Goal: Task Accomplishment & Management: Use online tool/utility

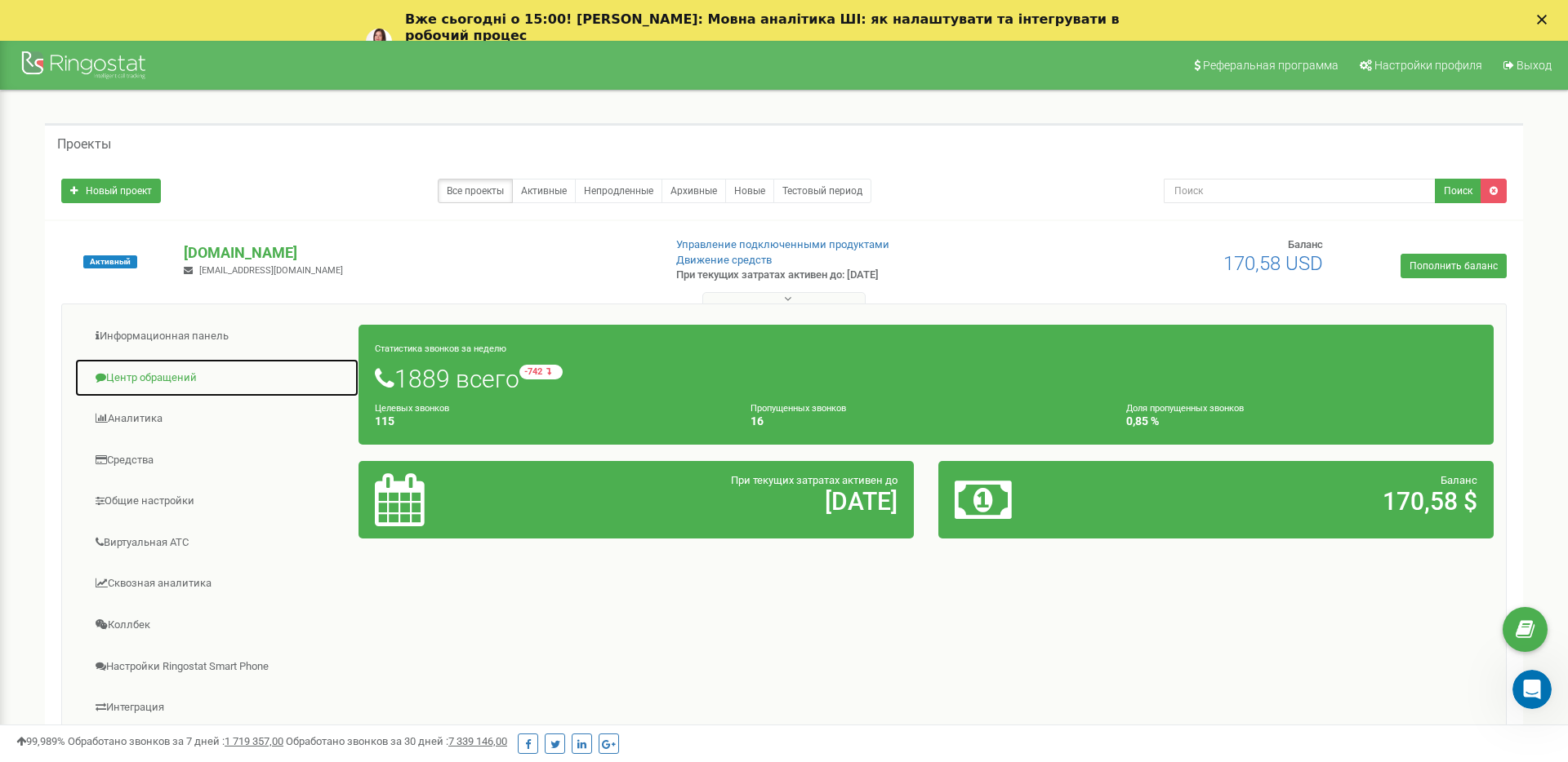
click at [152, 370] on link "Центр обращений" at bounding box center [217, 378] width 285 height 40
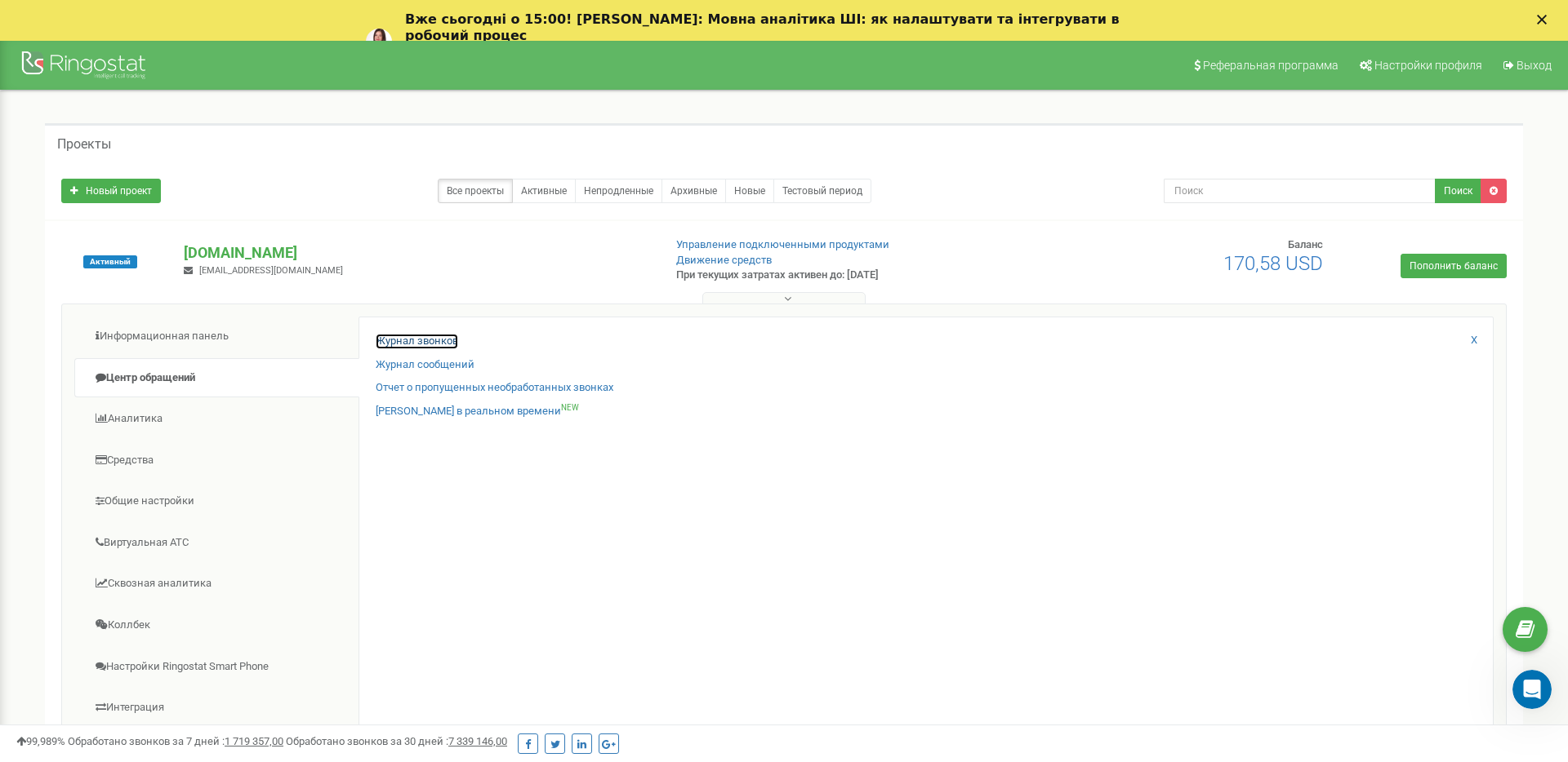
click at [386, 339] on link "Журнал звонков" at bounding box center [416, 342] width 82 height 15
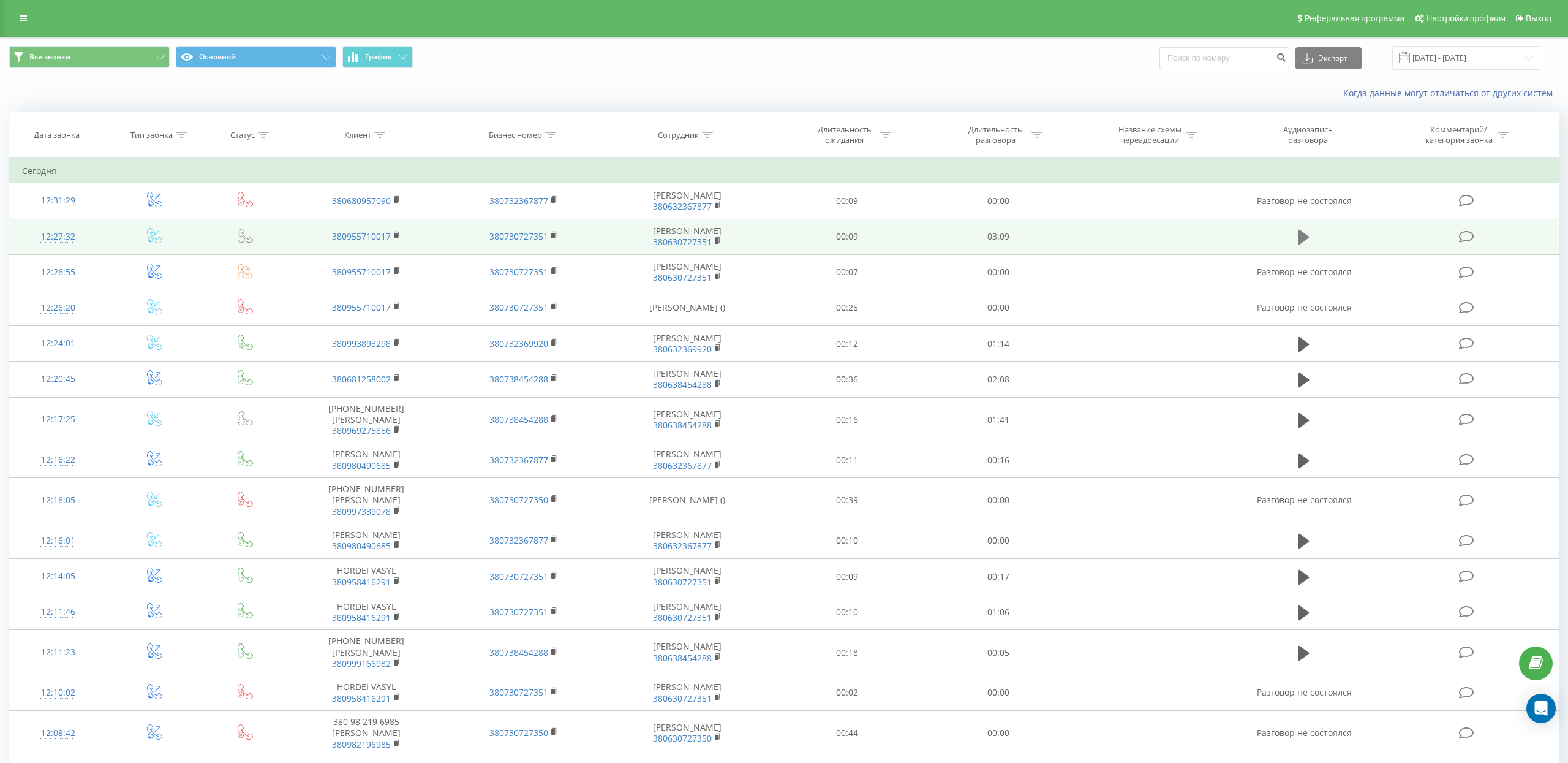
click at [1309, 237] on button at bounding box center [1303, 237] width 18 height 18
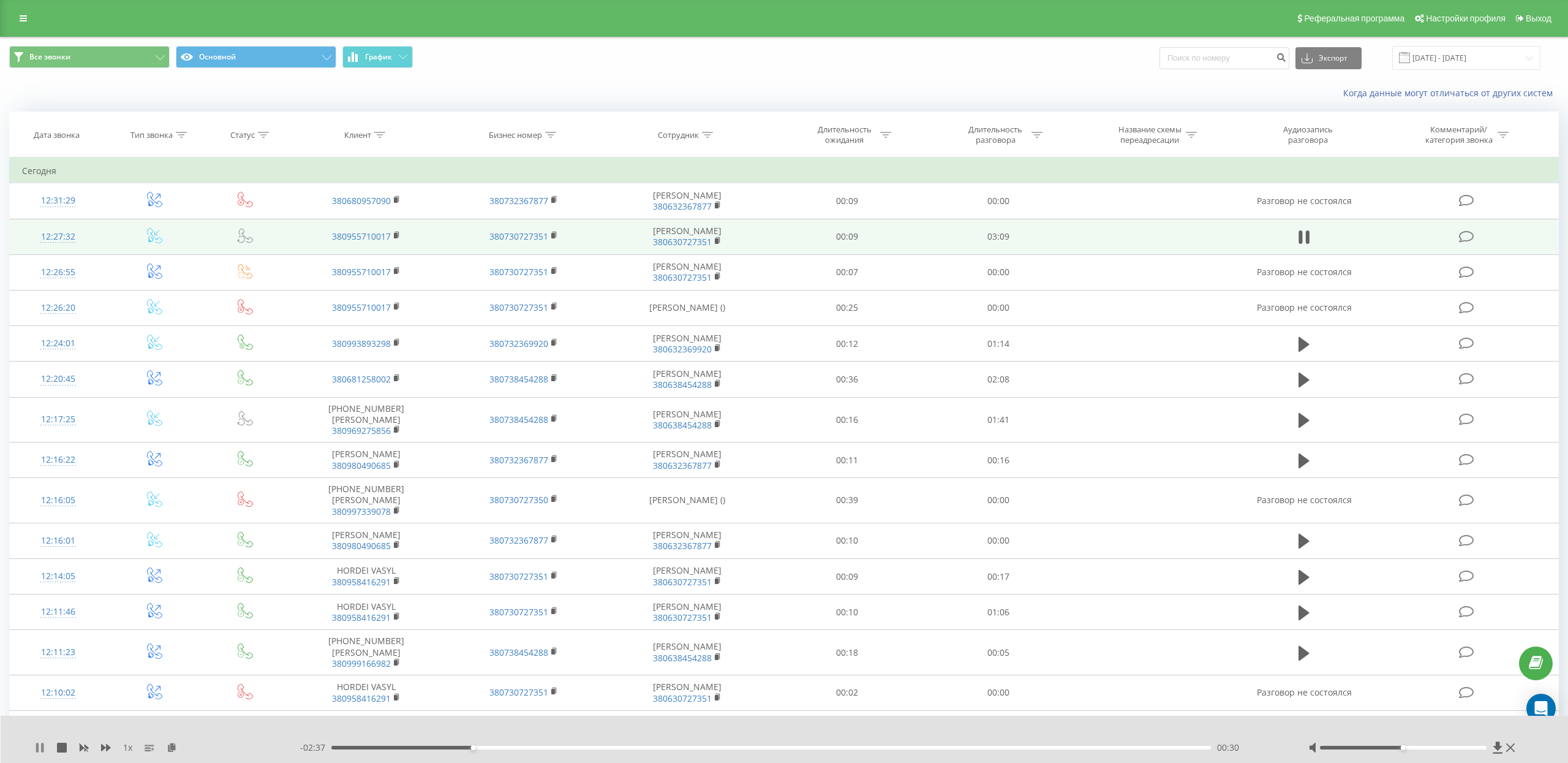
click at [36, 748] on icon at bounding box center [37, 747] width 3 height 10
click at [32, 748] on div "1 x - 02:37 00:30 00:30" at bounding box center [784, 739] width 1568 height 47
click at [36, 748] on icon at bounding box center [39, 747] width 10 height 10
click at [39, 743] on icon at bounding box center [39, 747] width 10 height 10
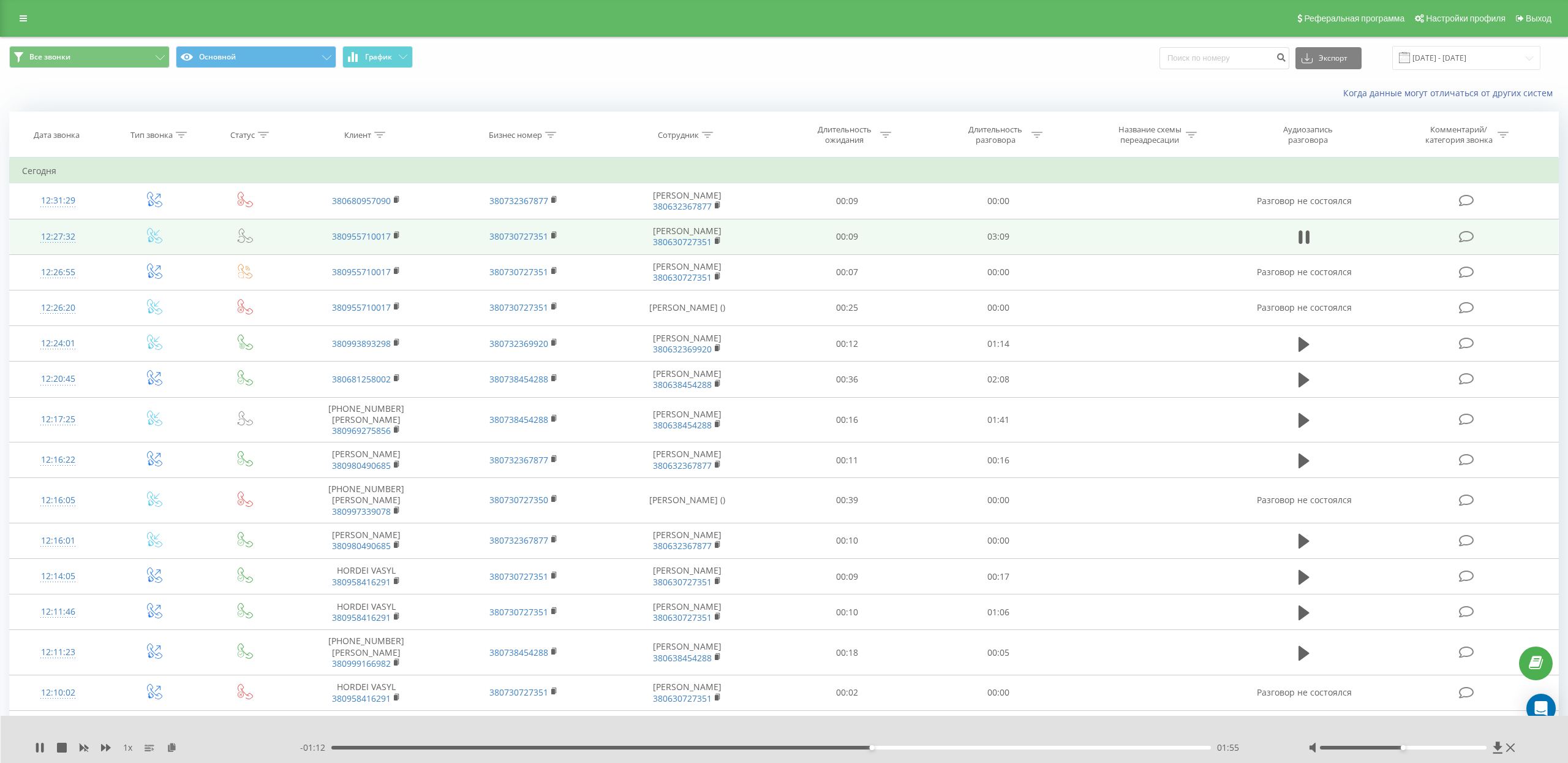
click at [39, 743] on icon at bounding box center [39, 747] width 10 height 10
click at [36, 746] on icon at bounding box center [40, 747] width 8 height 10
click at [41, 748] on icon at bounding box center [39, 747] width 10 height 10
click at [34, 753] on div "1 x - 00:28 02:38 02:38" at bounding box center [784, 739] width 1568 height 47
click at [34, 746] on div "1 x - 00:28 02:38 02:38" at bounding box center [784, 739] width 1568 height 47
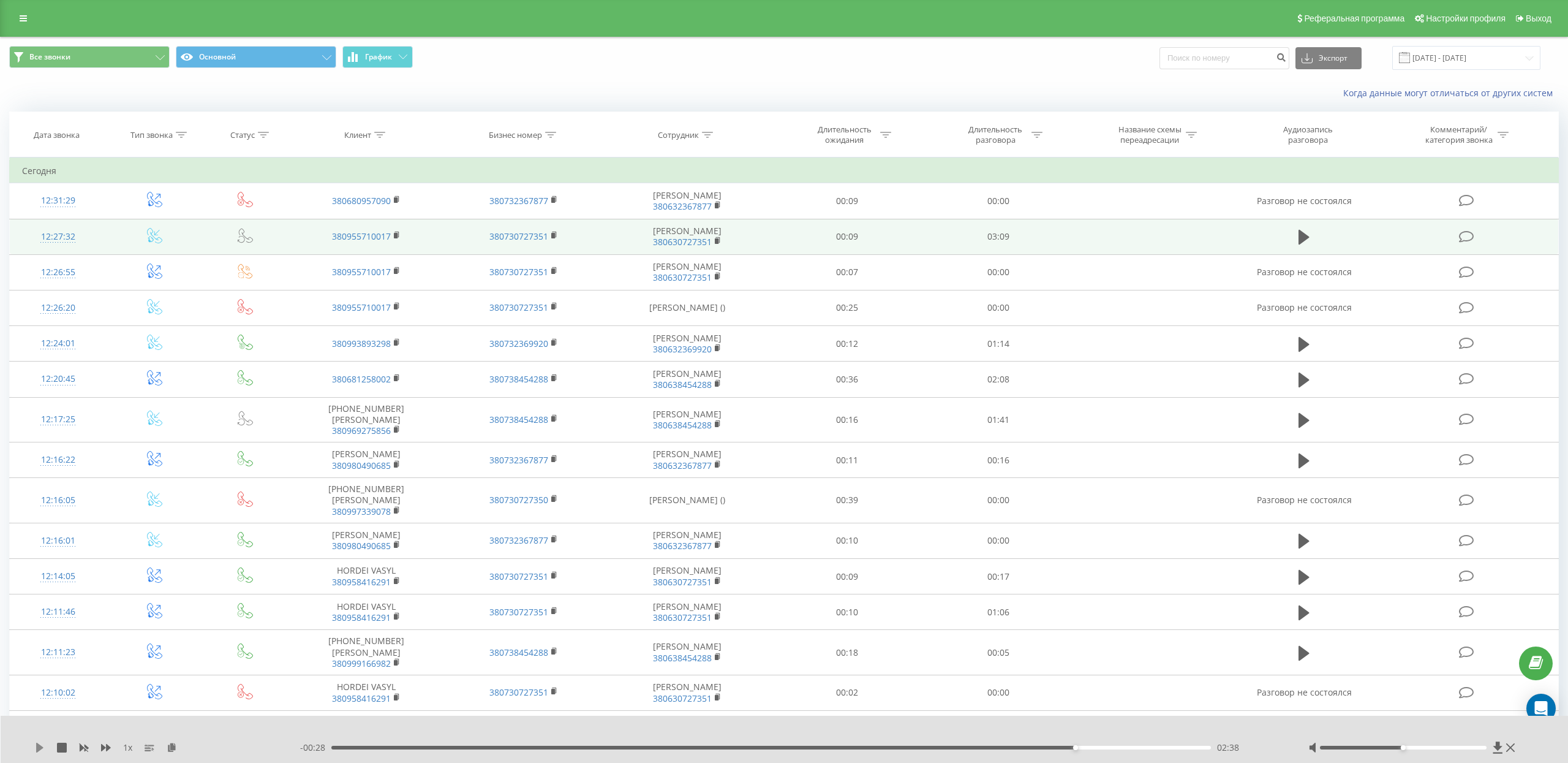
click at [41, 746] on icon at bounding box center [39, 747] width 10 height 10
click at [44, 748] on div "1 x" at bounding box center [168, 747] width 265 height 12
click at [39, 747] on icon at bounding box center [39, 747] width 10 height 10
click at [39, 747] on icon at bounding box center [40, 747] width 8 height 10
